Goal: Transaction & Acquisition: Obtain resource

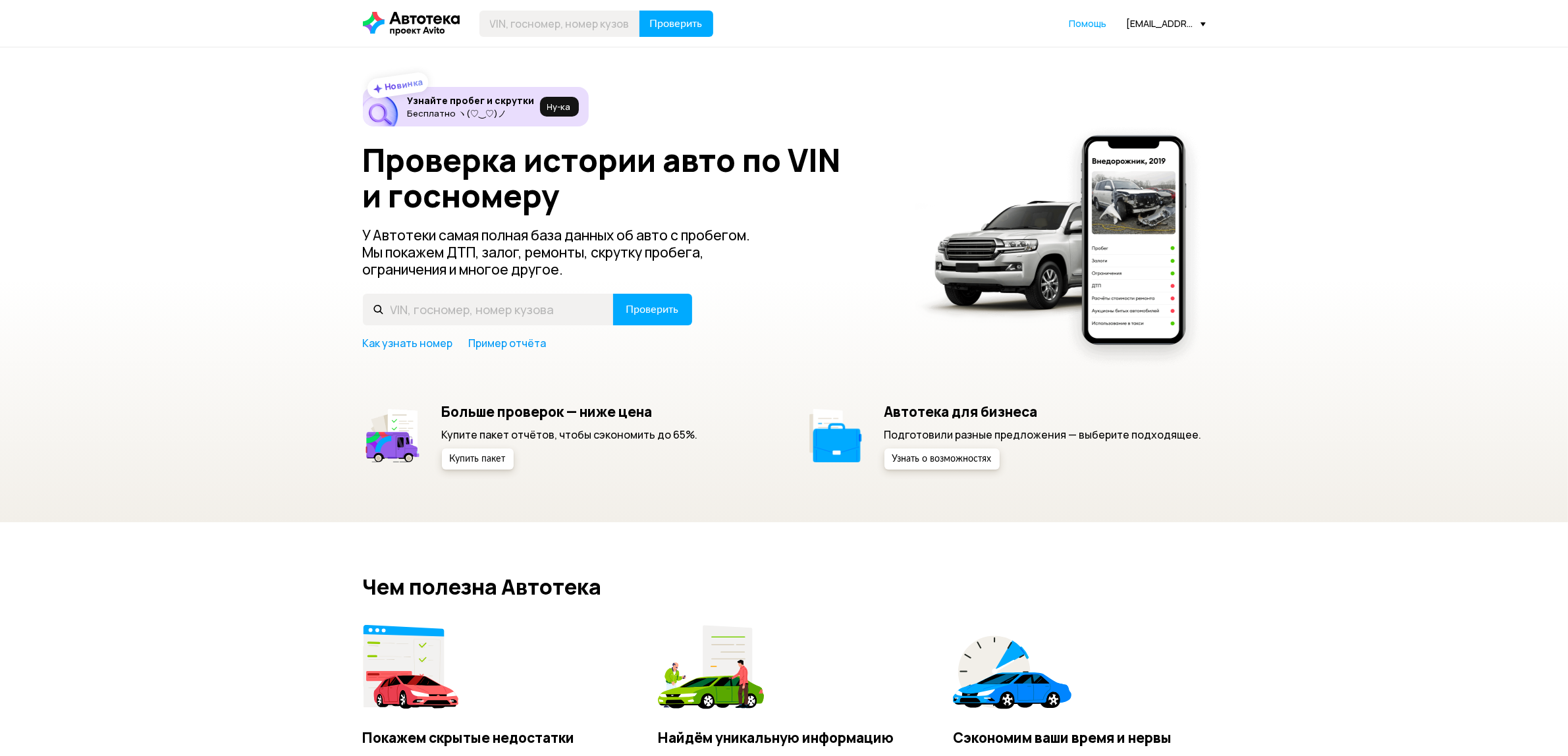
click at [544, 37] on header "Проверить Помощь [EMAIL_ADDRESS][DOMAIN_NAME]" at bounding box center [784, 23] width 1568 height 47
click at [540, 29] on input "text" at bounding box center [560, 23] width 161 height 26
paste input "[US_VEHICLE_IDENTIFICATION_NUMBER]"
type input "[US_VEHICLE_IDENTIFICATION_NUMBER]"
click at [693, 28] on span "Проверить" at bounding box center [676, 23] width 53 height 10
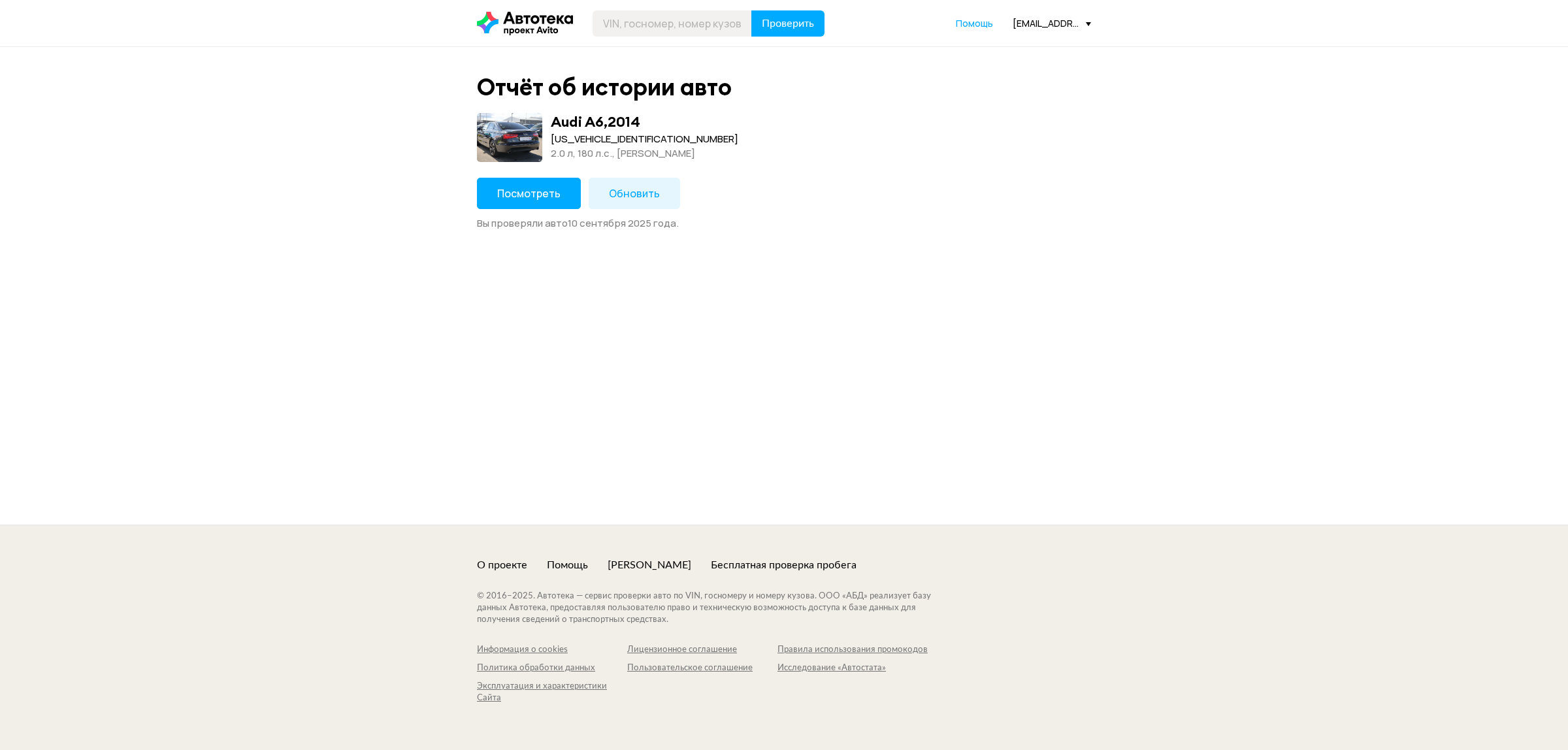
click at [521, 178] on button "Посмотреть" at bounding box center [529, 193] width 104 height 32
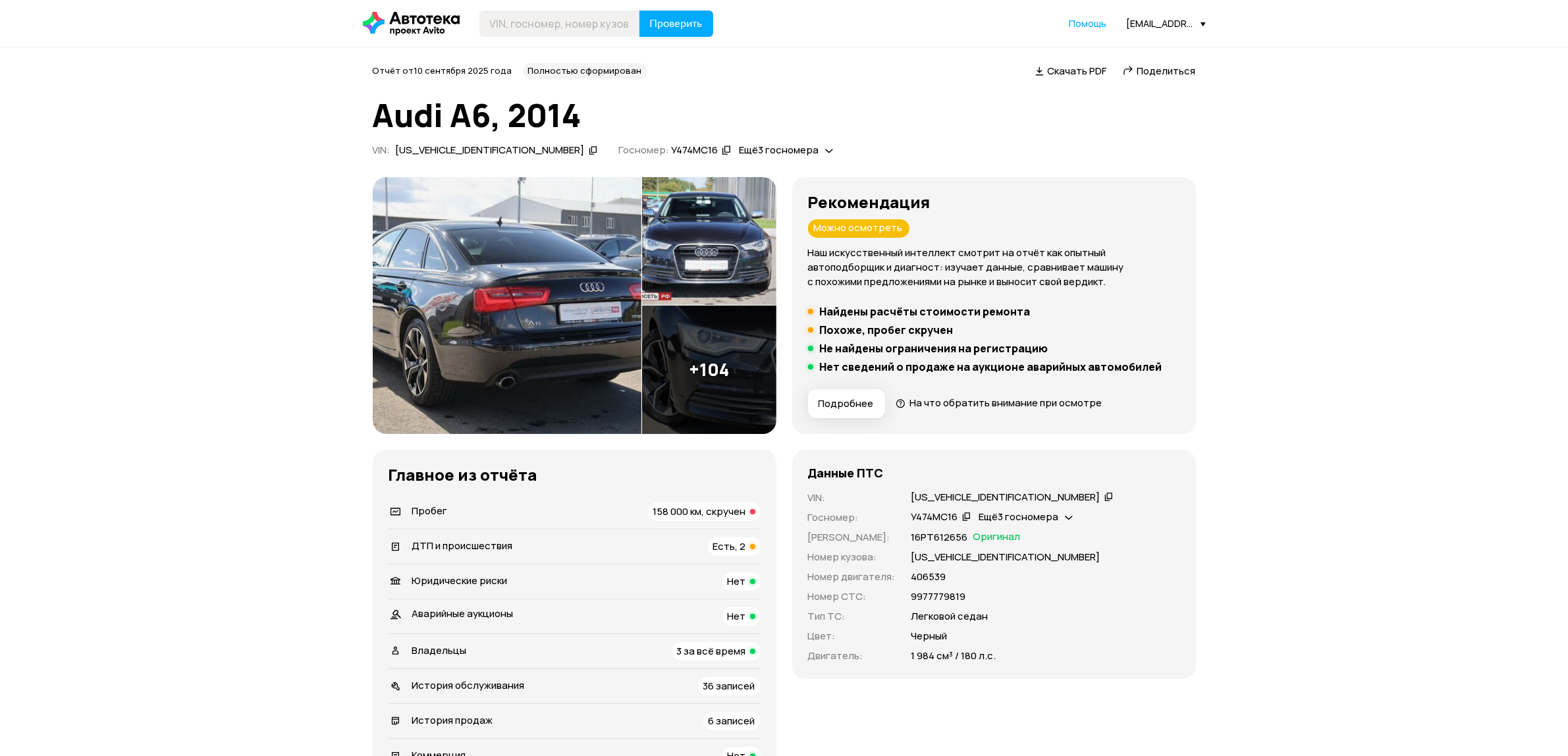
click at [555, 37] on header "Проверить Помощь [EMAIL_ADDRESS][DOMAIN_NAME]" at bounding box center [784, 23] width 1568 height 47
click at [555, 34] on input "text" at bounding box center [560, 23] width 161 height 26
type input "А971КН797"
click at [640, 10] on button "Проверить" at bounding box center [676, 23] width 74 height 26
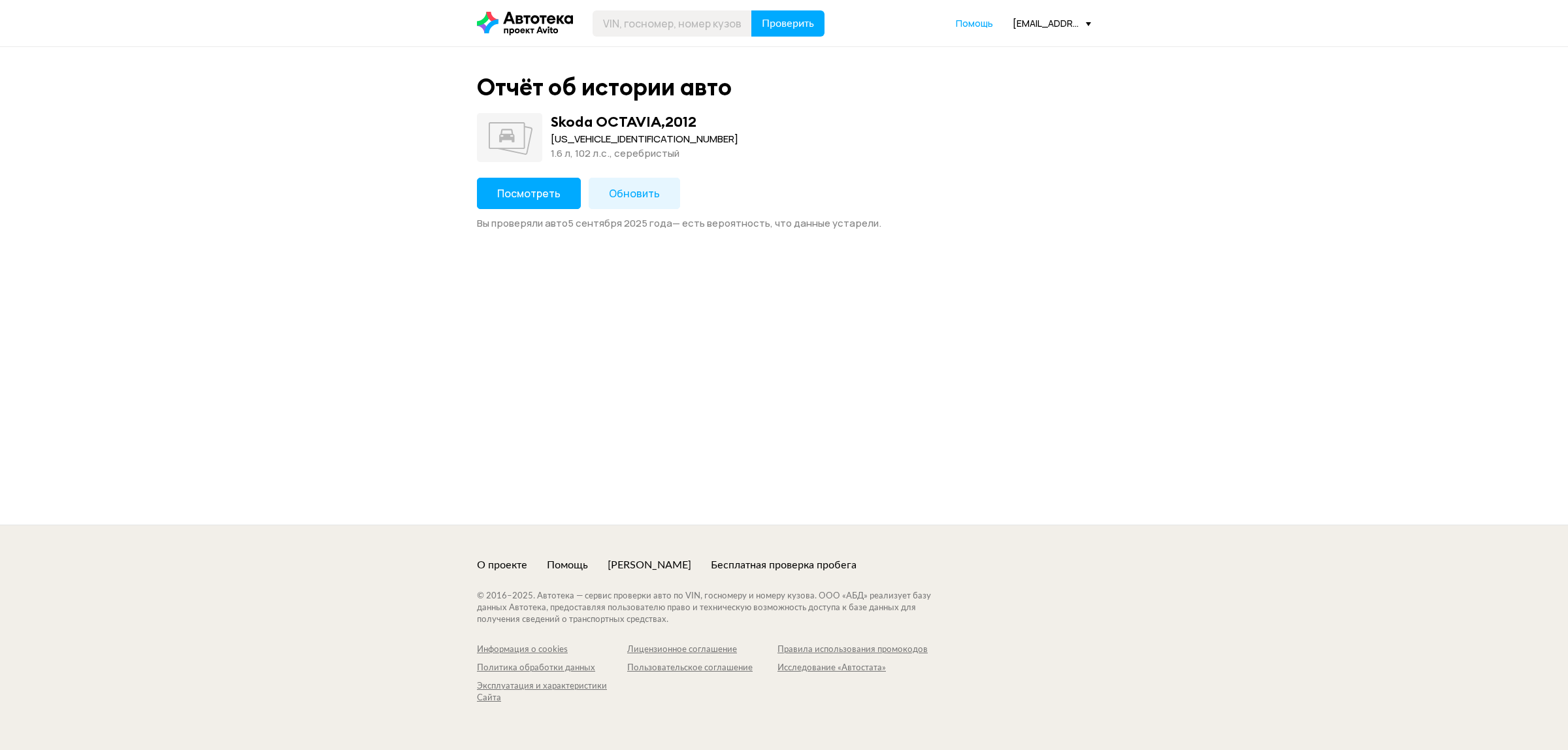
click at [592, 136] on div "[US_VEHICLE_IDENTIFICATION_NUMBER]" at bounding box center [645, 139] width 188 height 14
copy div "[US_VEHICLE_IDENTIFICATION_NUMBER]"
click at [564, 193] on button "Посмотреть" at bounding box center [529, 193] width 104 height 32
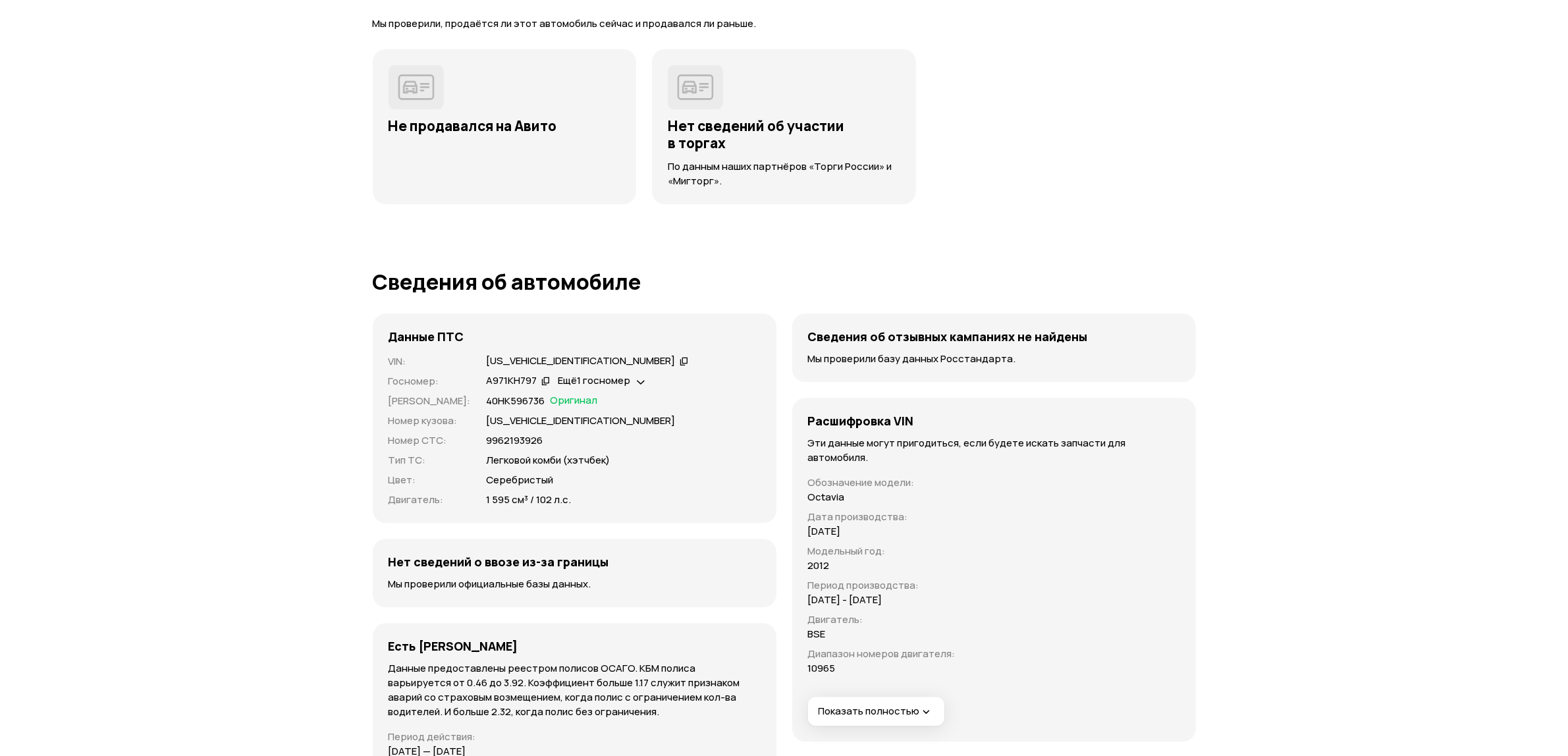
scroll to position [4034, 0]
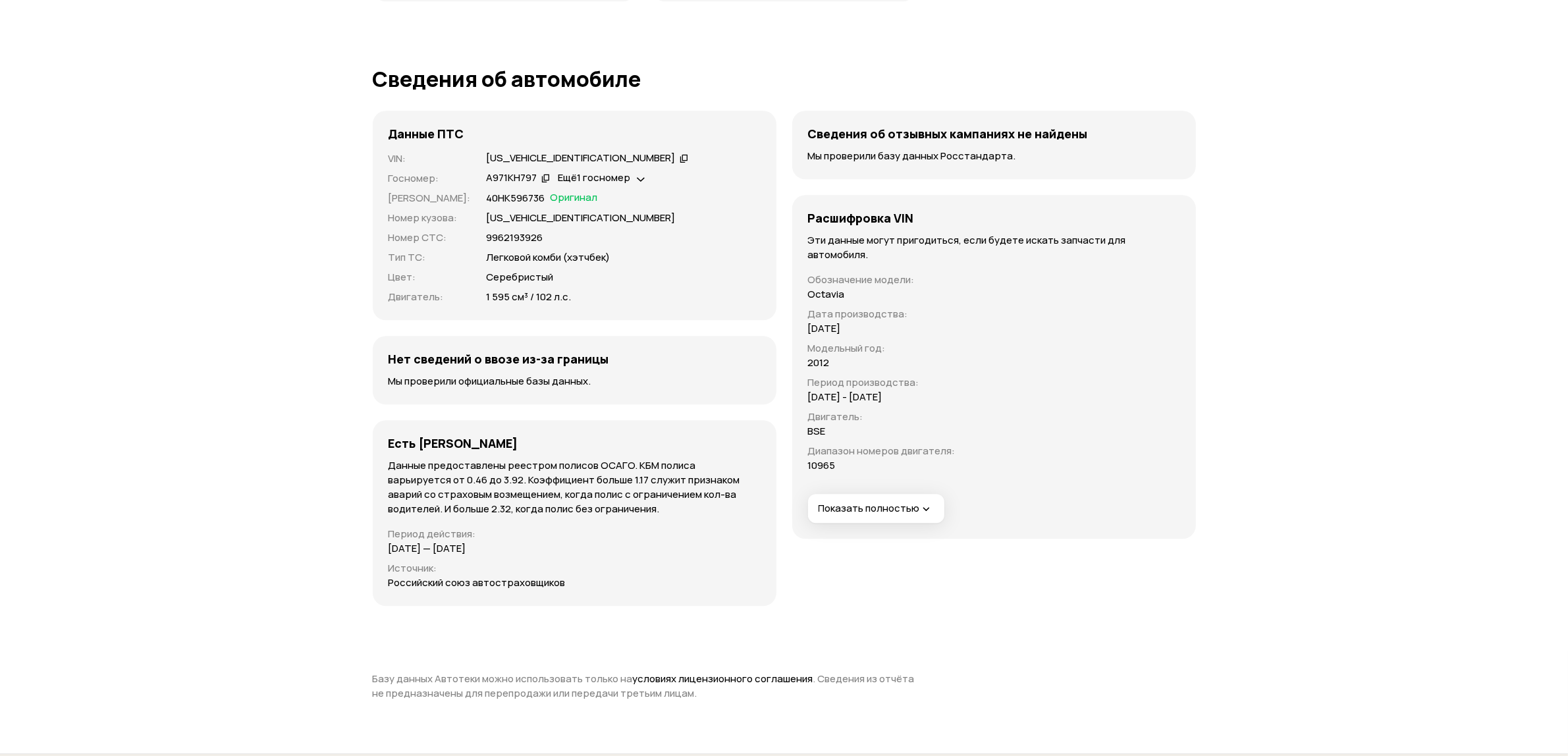
click at [879, 518] on button "Показать полностью" at bounding box center [876, 509] width 136 height 29
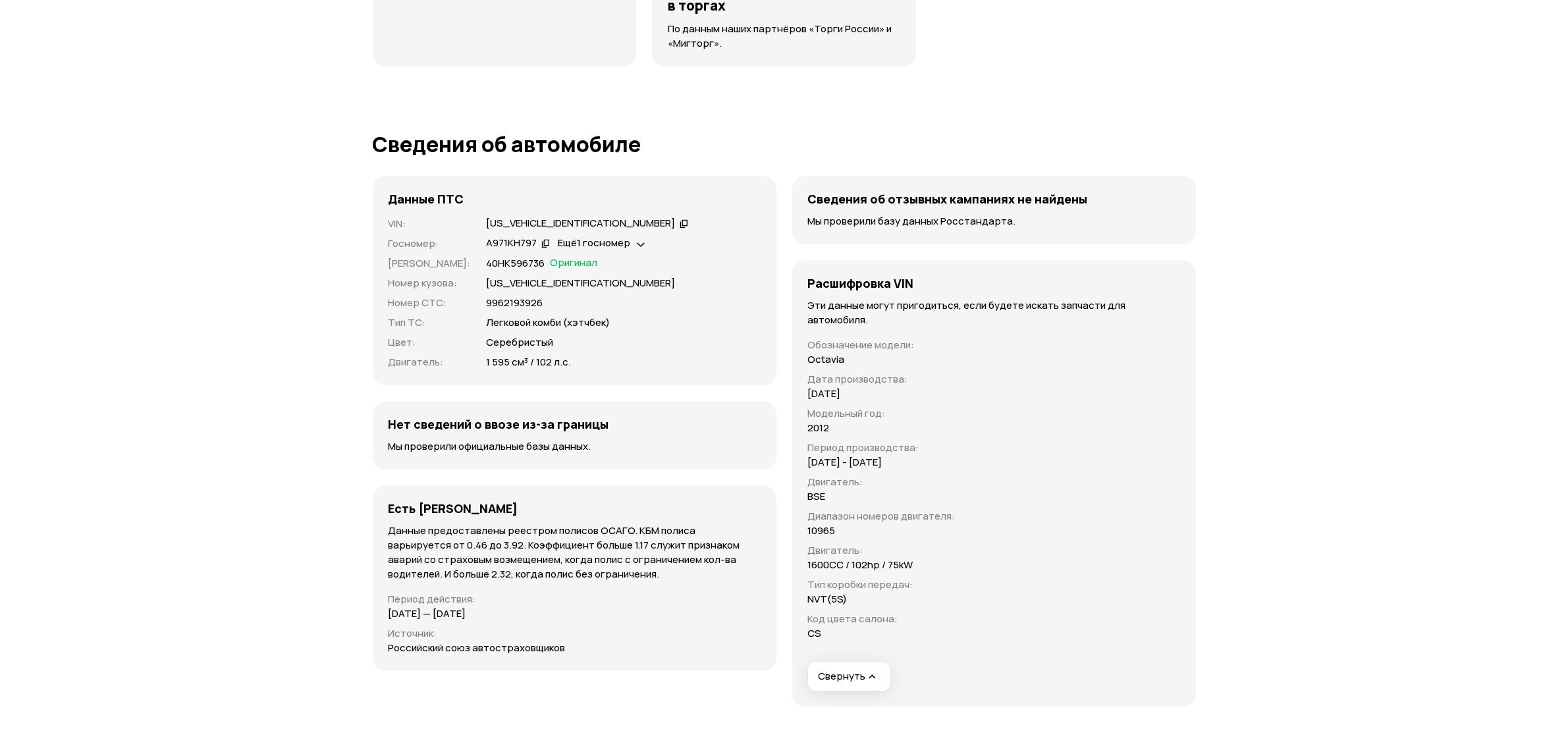
scroll to position [3952, 0]
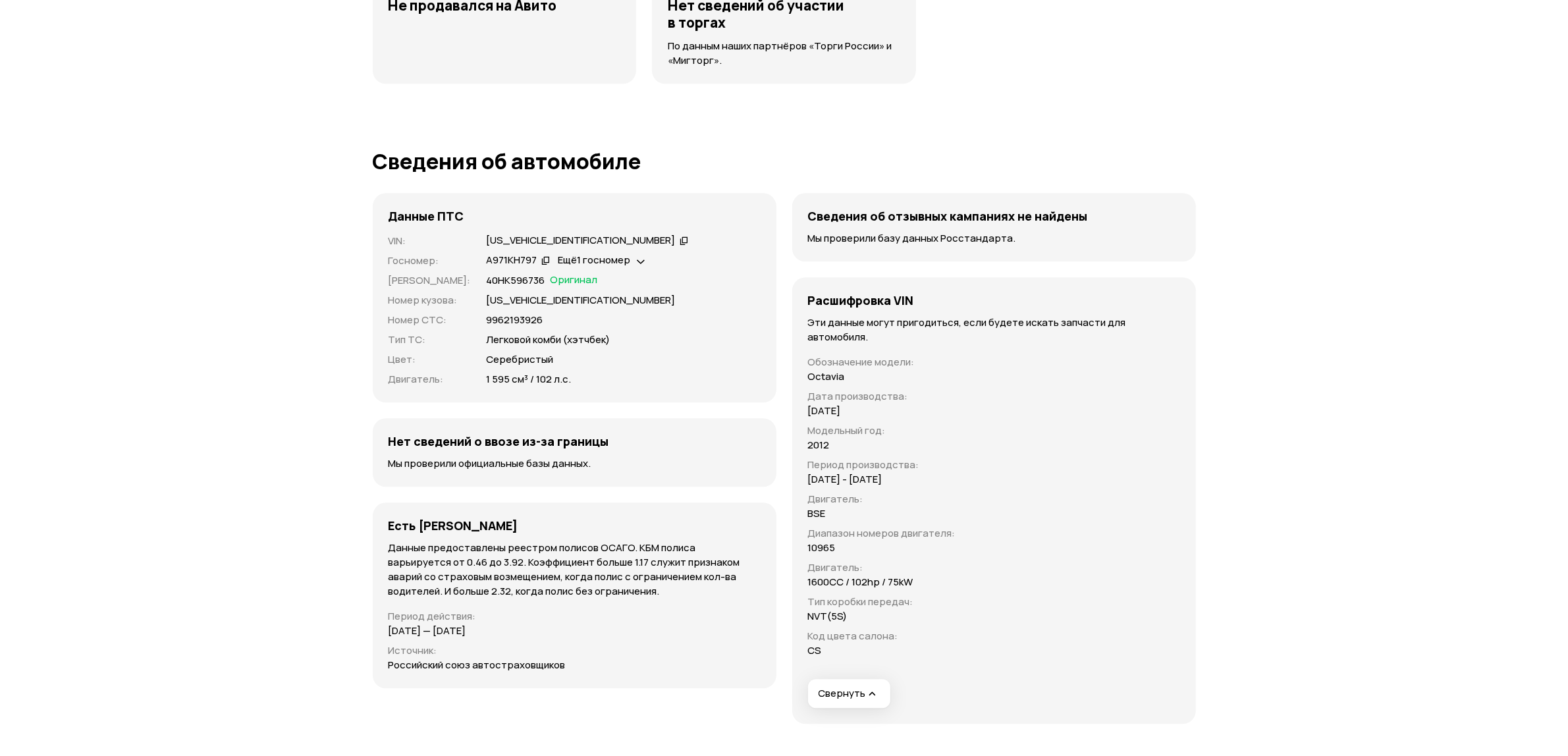
click at [679, 240] on icon at bounding box center [684, 240] width 10 height 14
